Goal: Navigation & Orientation: Find specific page/section

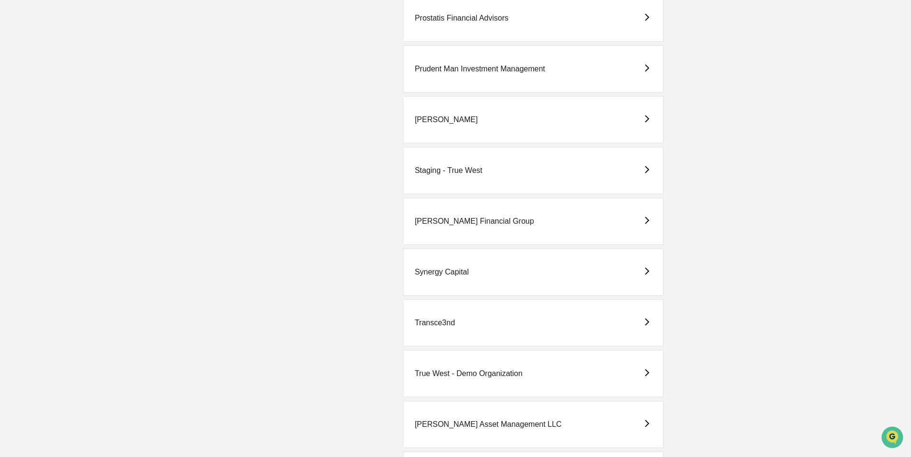
scroll to position [2346, 0]
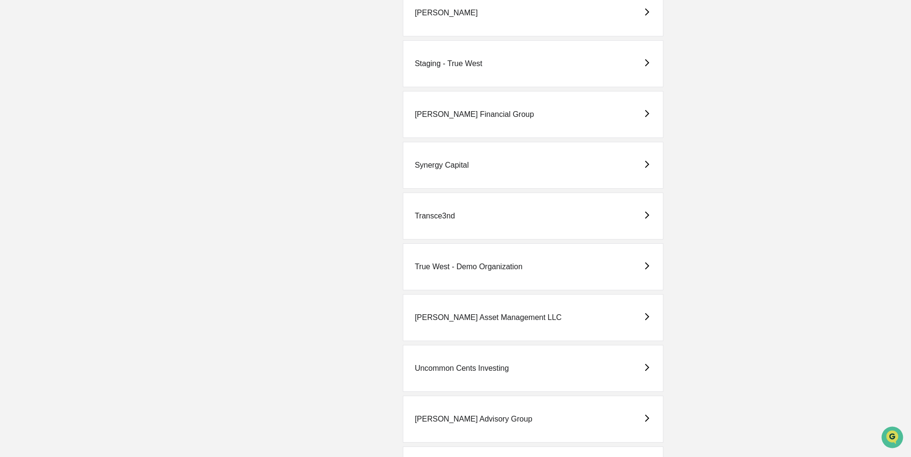
click at [450, 264] on div "True West - Demo Organization" at bounding box center [469, 266] width 108 height 9
